Goal: Task Accomplishment & Management: Complete application form

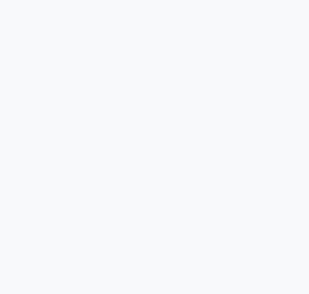
click at [109, 159] on div at bounding box center [154, 147] width 309 height 294
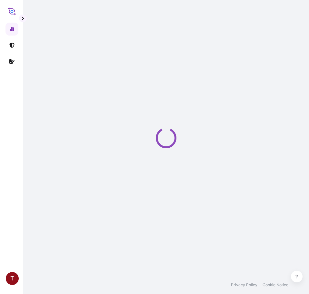
select select "2025"
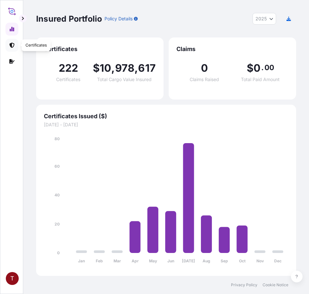
click at [14, 42] on link at bounding box center [11, 45] width 13 height 13
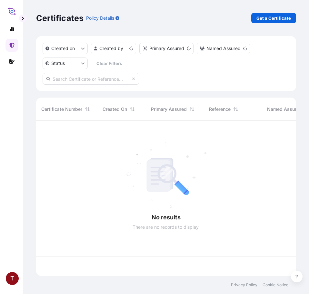
scroll to position [154, 255]
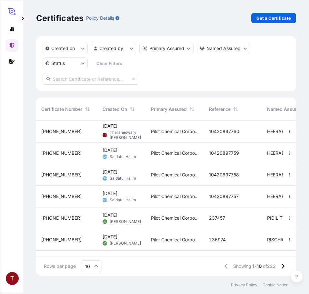
click at [91, 129] on div "[PHONE_NUMBER]" at bounding box center [66, 131] width 51 height 6
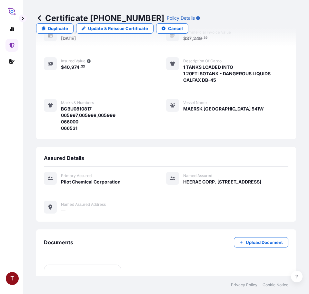
scroll to position [256, 0]
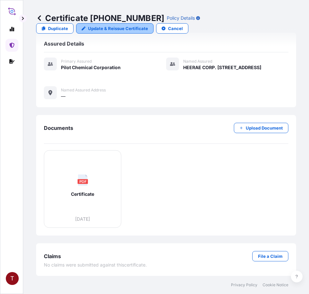
click at [106, 25] on link "Update & Reissue Certificate" at bounding box center [114, 28] width 77 height 10
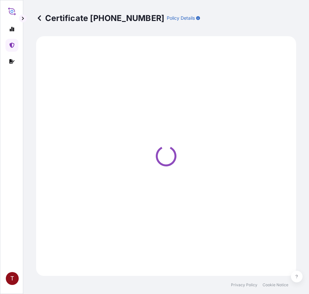
select select "Road / [GEOGRAPHIC_DATA]"
select select "Ocean Vessel"
select select "Road / [GEOGRAPHIC_DATA]"
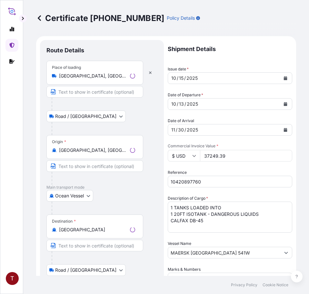
select select "31545"
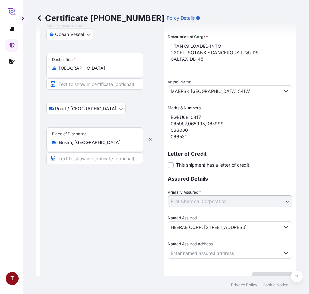
scroll to position [174, 0]
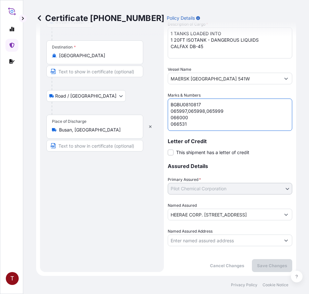
drag, startPoint x: 194, startPoint y: 123, endPoint x: 161, endPoint y: 88, distance: 48.4
click at [161, 88] on form "Route Details Place of loading [GEOGRAPHIC_DATA], [GEOGRAPHIC_DATA], [GEOGRAPHI…" at bounding box center [166, 69] width 260 height 414
paste textarea "10420897760 107886 237746 HRP25-156Z"
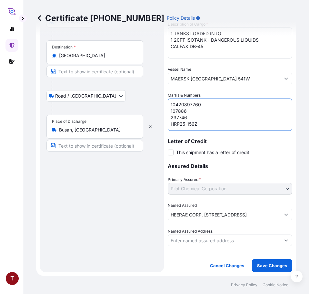
drag, startPoint x: 182, startPoint y: 109, endPoint x: 153, endPoint y: 109, distance: 28.7
click at [153, 109] on form "Route Details Place of loading [GEOGRAPHIC_DATA], [GEOGRAPHIC_DATA], [GEOGRAPHI…" at bounding box center [166, 69] width 260 height 414
type textarea "10420897760 237746 HRP25-156Z"
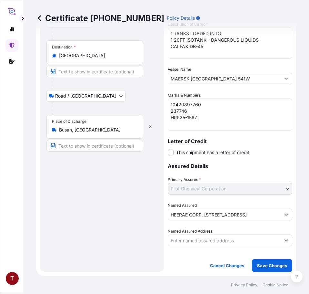
click at [197, 122] on textarea "BGBU0810817 065997,065998,065999 066000 066531" at bounding box center [230, 114] width 125 height 32
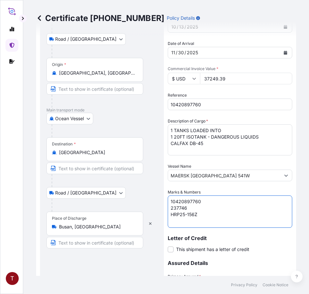
scroll to position [174, 0]
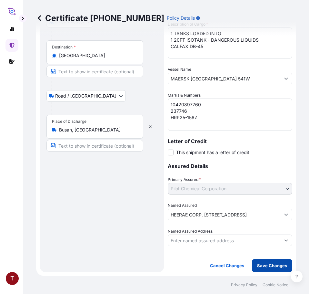
click at [266, 266] on p "Save Changes" at bounding box center [272, 265] width 30 height 6
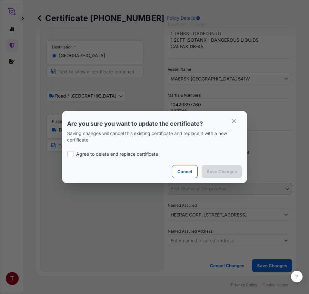
click at [75, 155] on label "Agree to delete and replace certificate" at bounding box center [154, 154] width 175 height 6
checkbox input "true"
click at [211, 173] on p "Save Changes" at bounding box center [222, 171] width 30 height 6
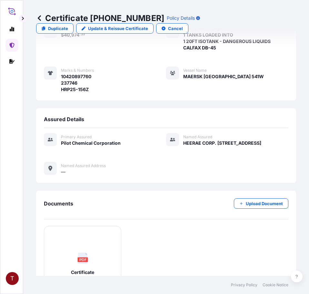
scroll to position [250, 0]
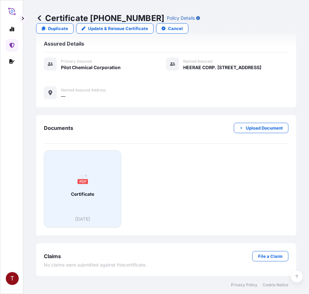
click at [79, 199] on div "PDF Certificate" at bounding box center [82, 186] width 67 height 60
